Goal: Task Accomplishment & Management: Complete application form

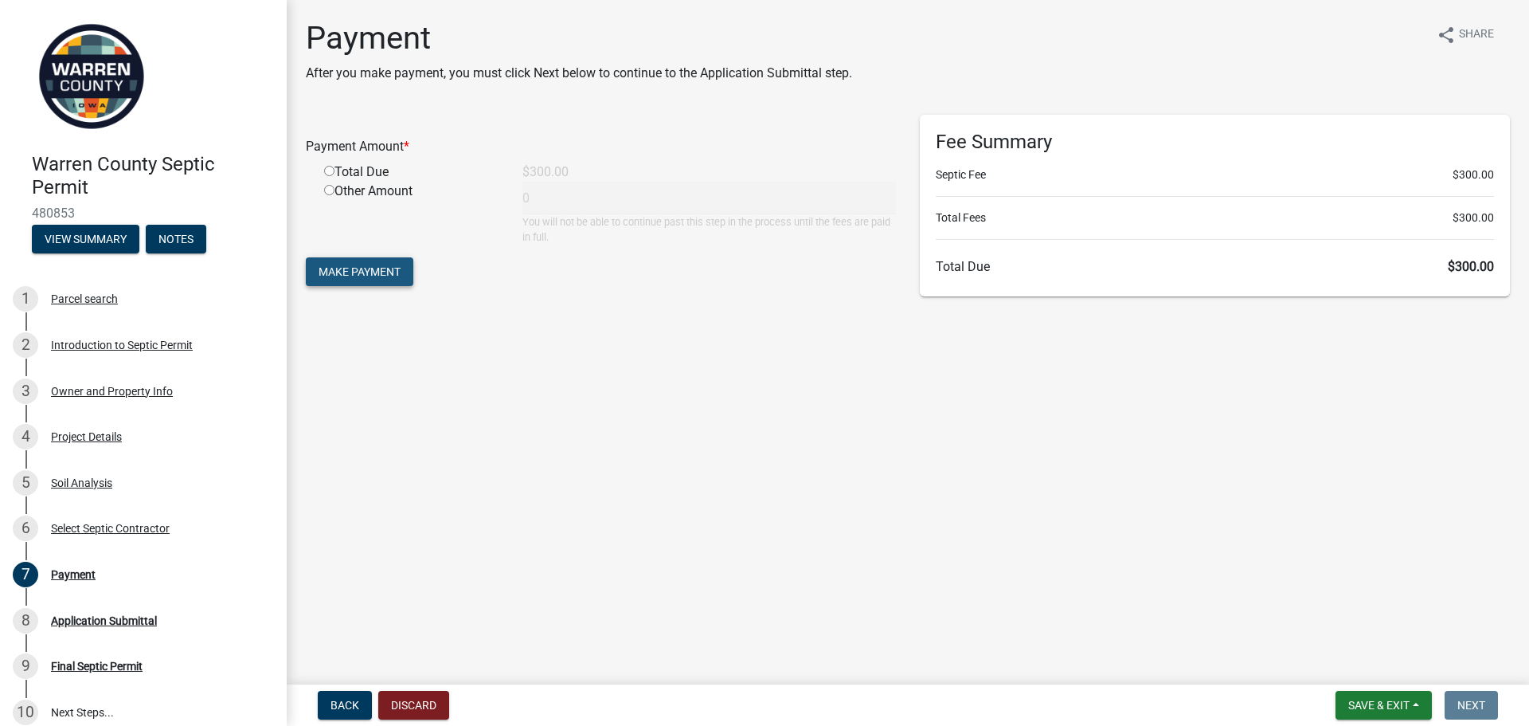
click at [383, 267] on span "Make Payment" at bounding box center [360, 271] width 82 height 13
click at [330, 187] on input "radio" at bounding box center [329, 190] width 10 height 10
radio input "true"
type input "300"
click at [383, 274] on span "Make Payment" at bounding box center [360, 271] width 82 height 13
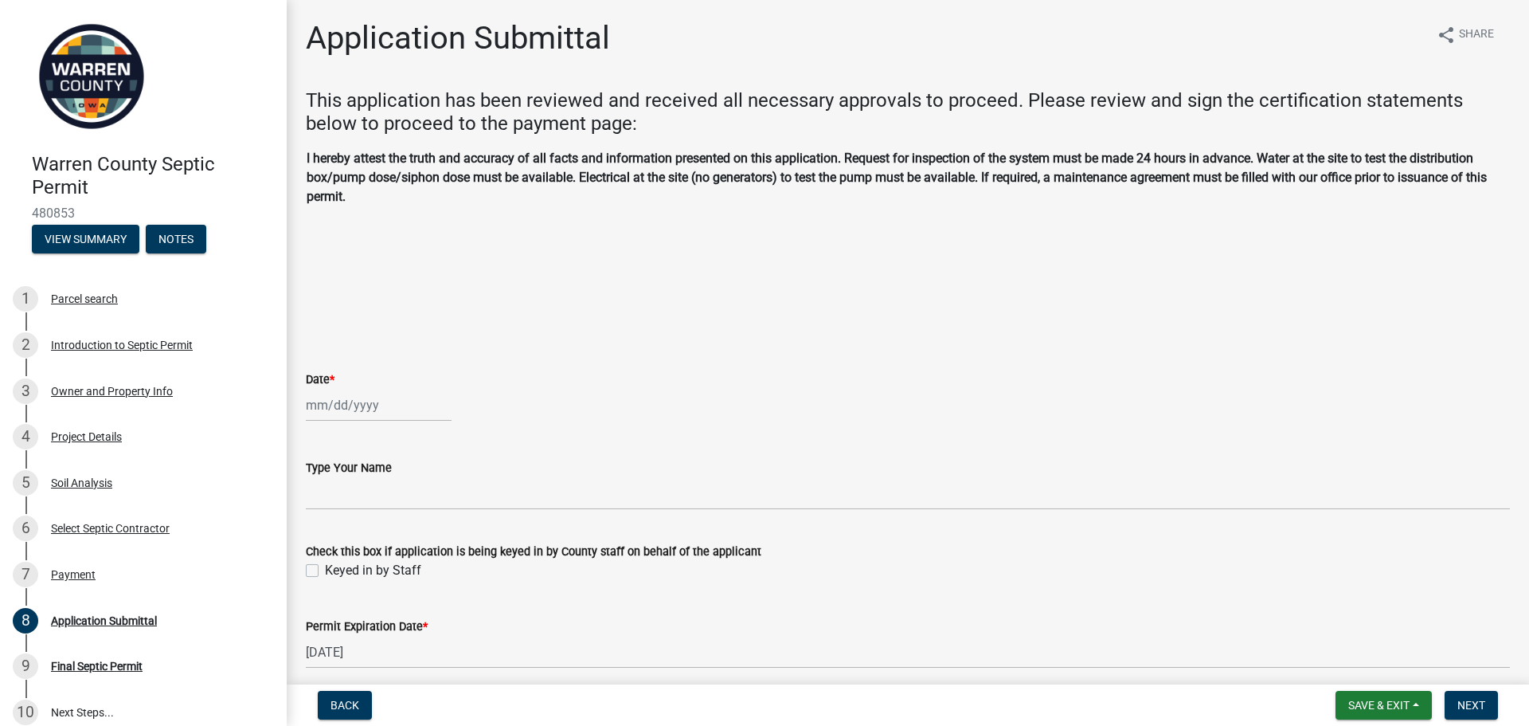
select select "9"
select select "2025"
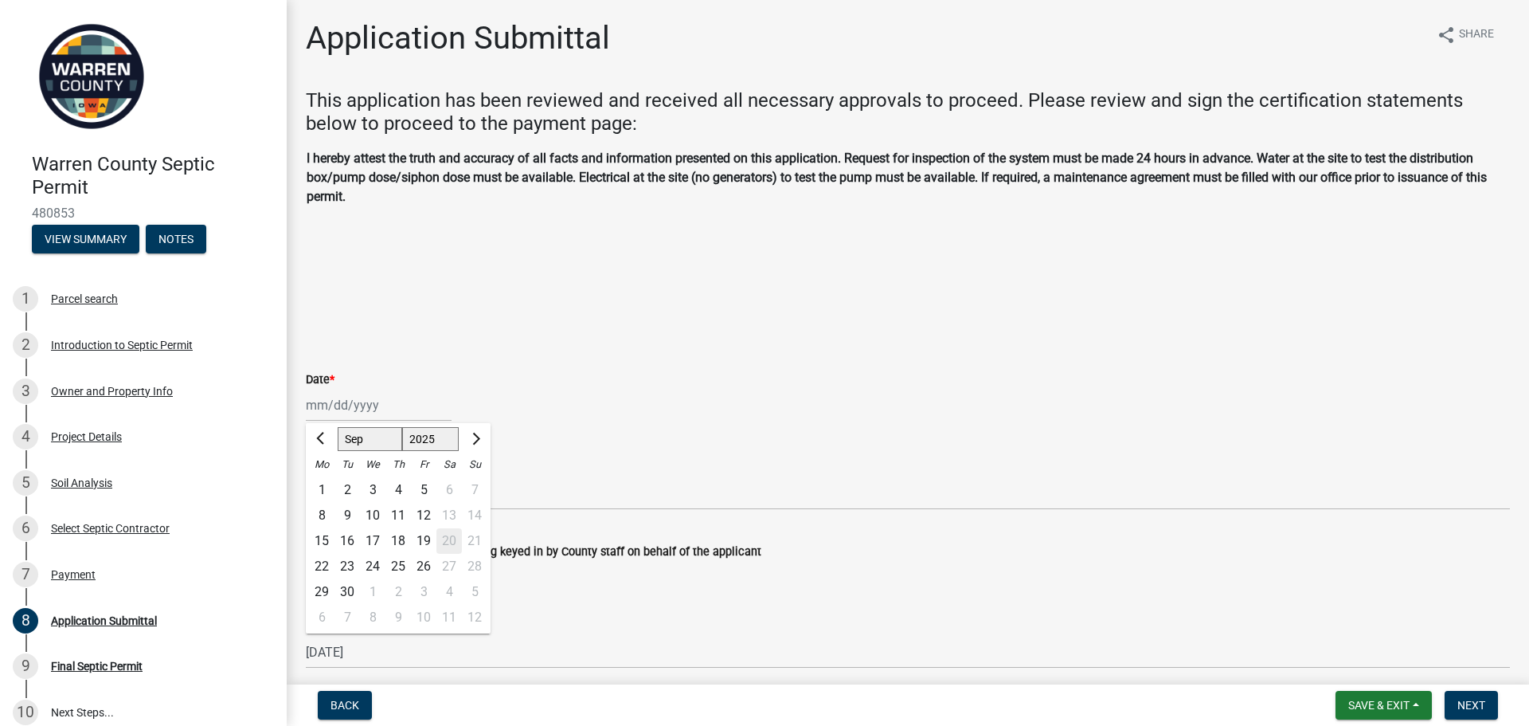
click at [360, 401] on div "Jan Feb Mar Apr May Jun Jul Aug Sep Oct Nov Dec 1525 1526 1527 1528 1529 1530 1…" at bounding box center [379, 405] width 146 height 33
click at [323, 559] on div "22" at bounding box center [321, 566] width 25 height 25
type input "09/22/2025"
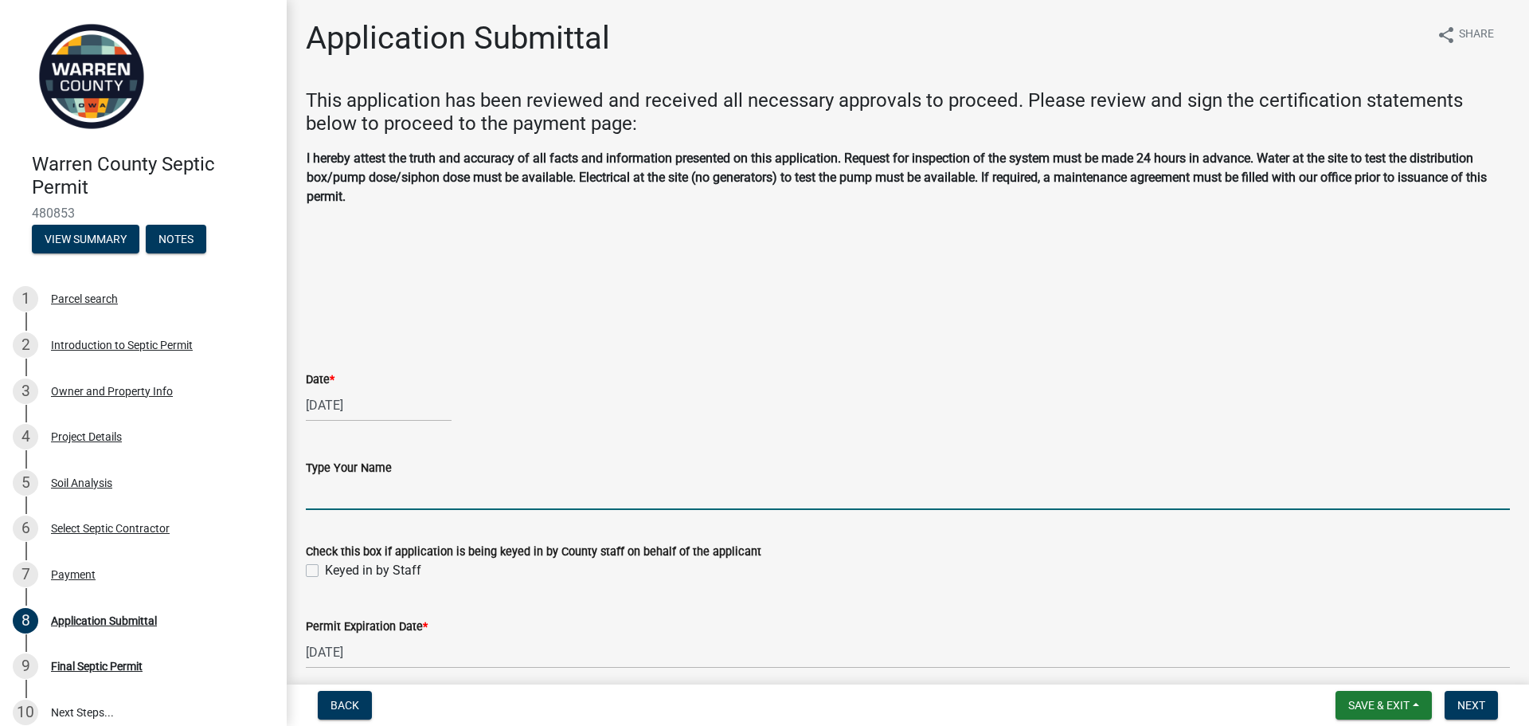
click at [354, 499] on input "Type Your Name" at bounding box center [908, 493] width 1204 height 33
type input "Damen Moffitt"
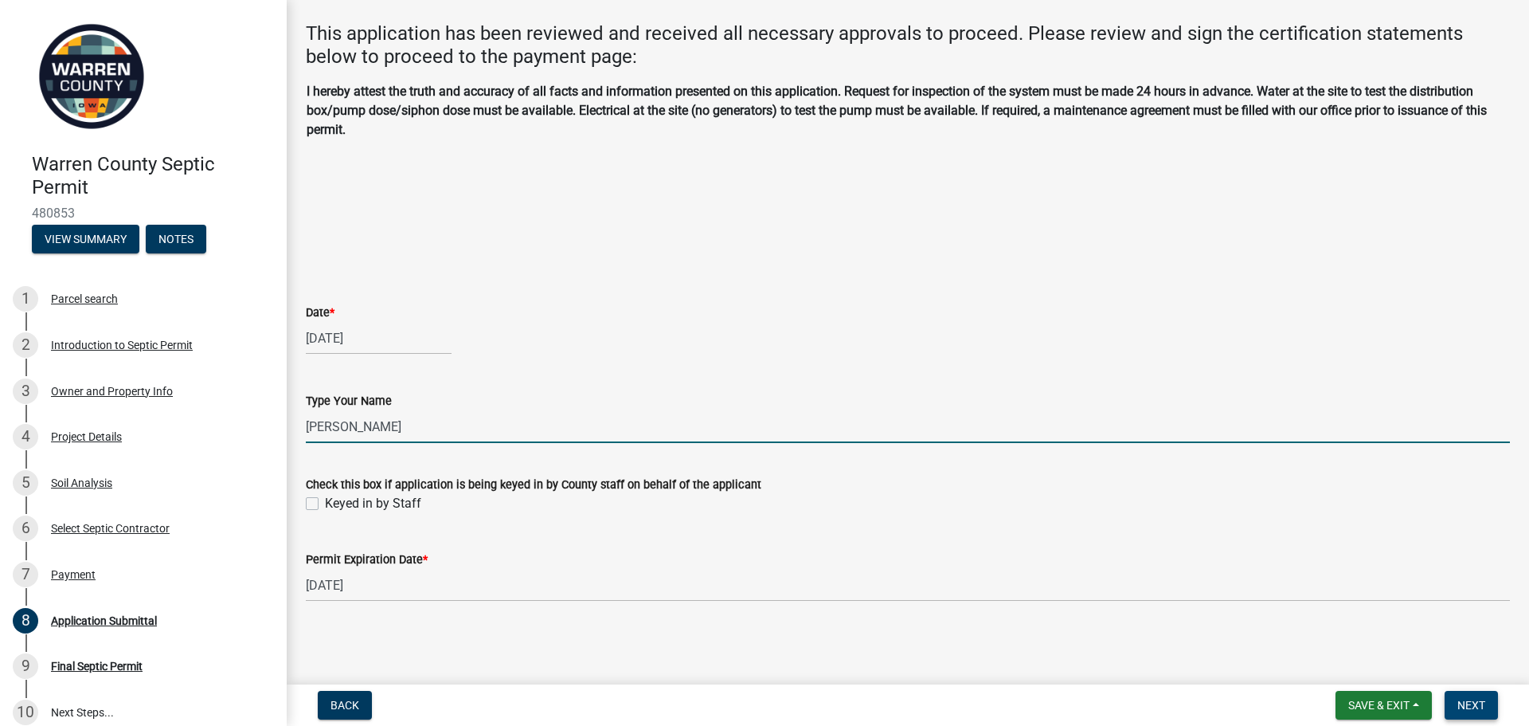
click at [1478, 703] on span "Next" at bounding box center [1472, 705] width 28 height 13
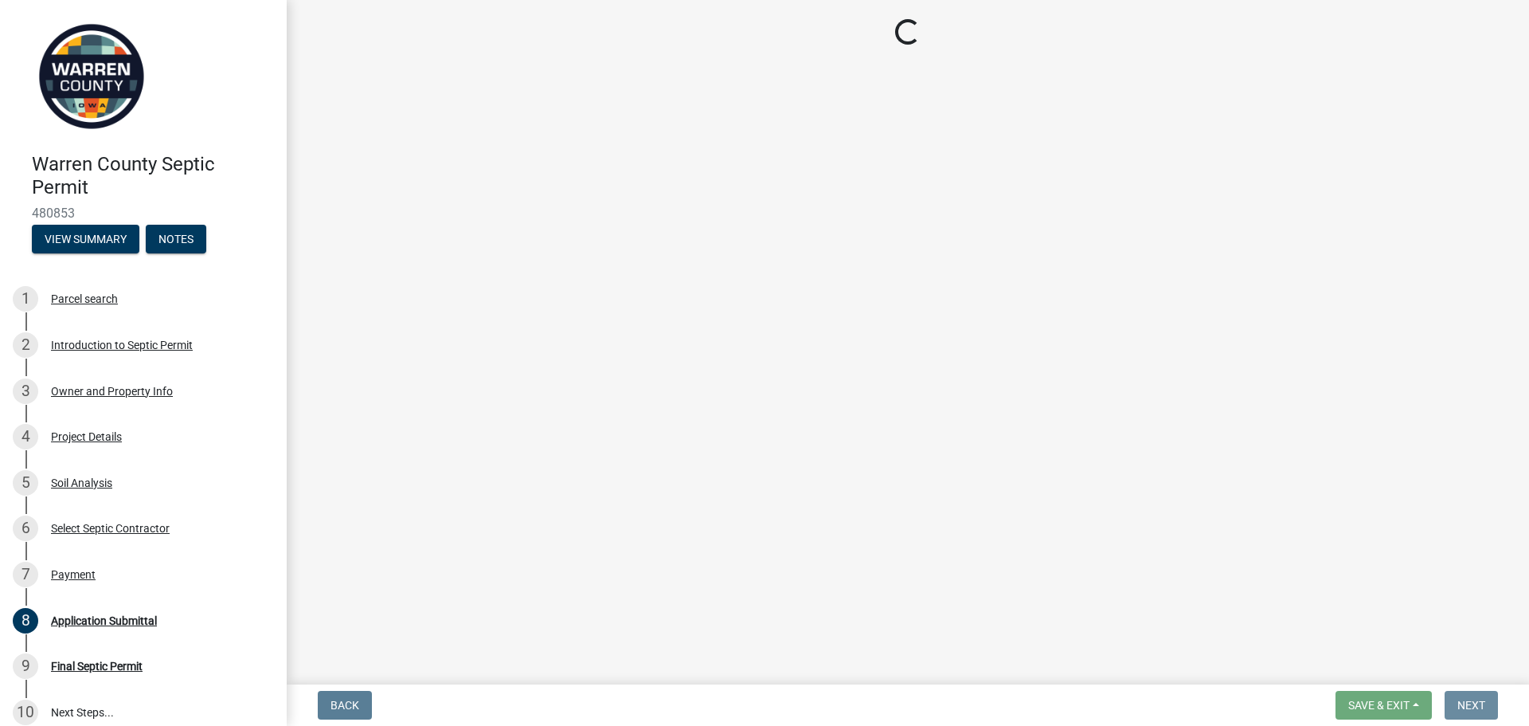
scroll to position [0, 0]
